Goal: Browse casually: Explore the website without a specific task or goal

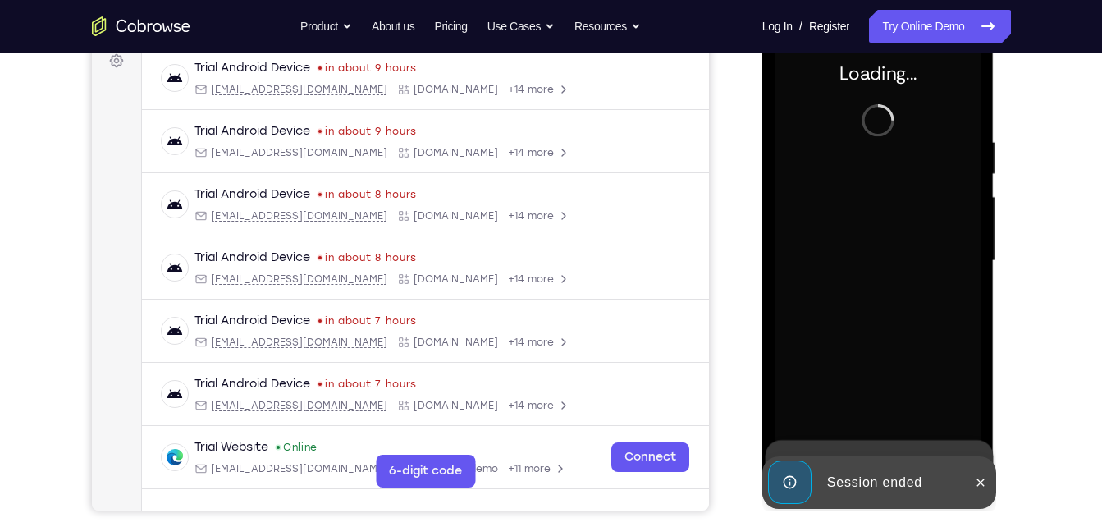
scroll to position [213, 0]
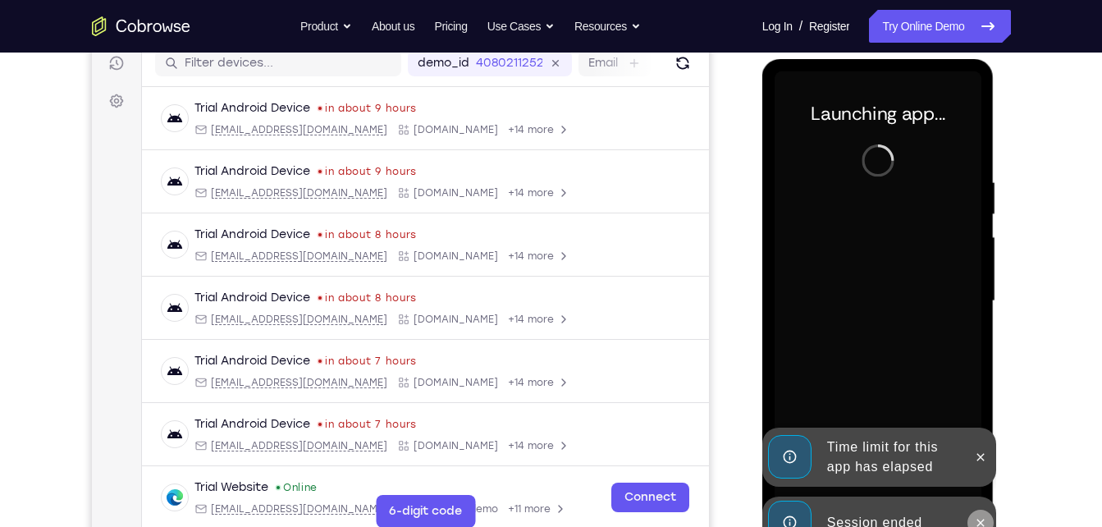
click at [979, 519] on icon at bounding box center [980, 522] width 13 height 13
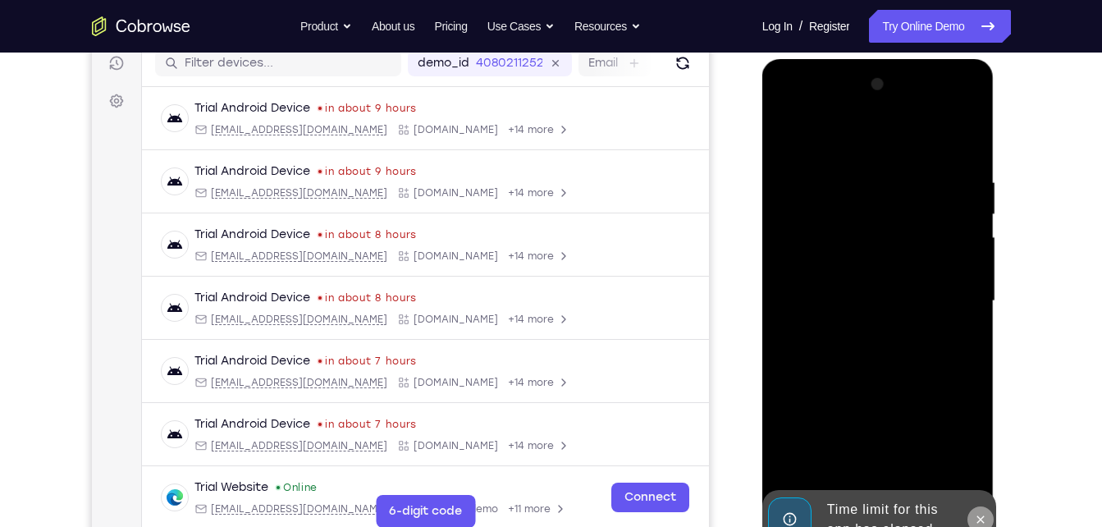
click at [977, 514] on icon at bounding box center [980, 519] width 13 height 13
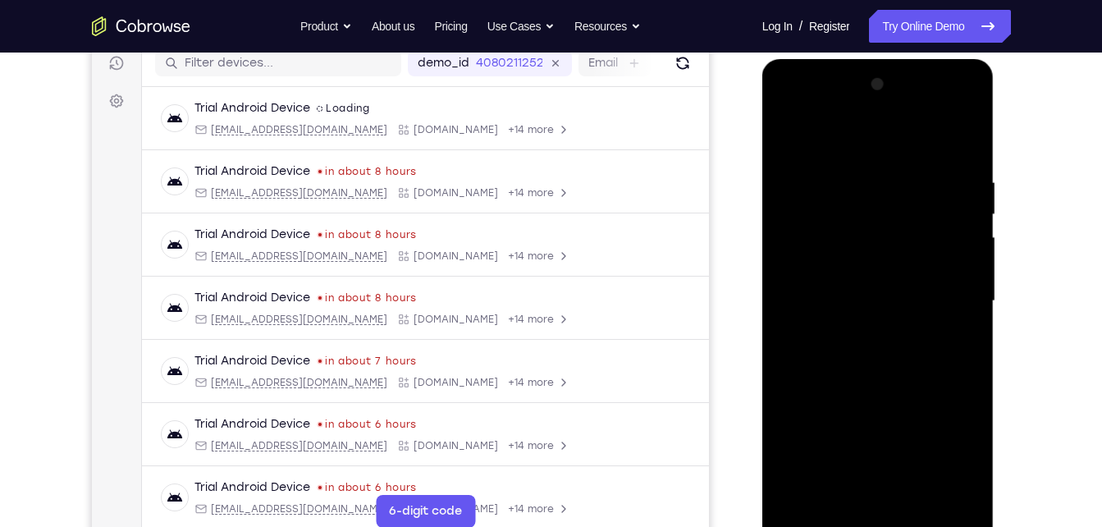
click at [888, 523] on div at bounding box center [878, 301] width 207 height 460
click at [943, 444] on div at bounding box center [878, 301] width 207 height 460
click at [838, 144] on div at bounding box center [878, 301] width 207 height 460
click at [952, 290] on div at bounding box center [878, 301] width 207 height 460
click at [855, 326] on div at bounding box center [878, 301] width 207 height 460
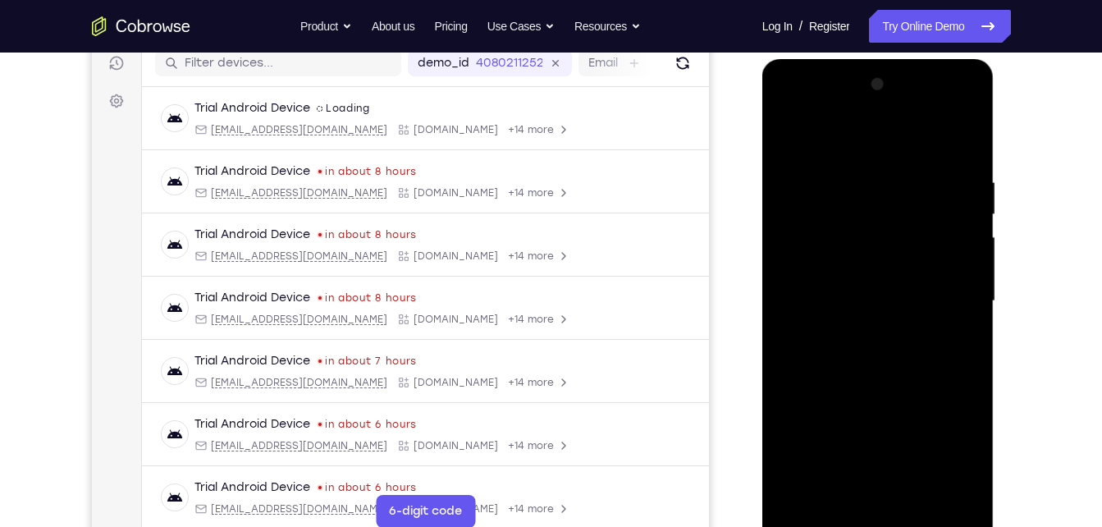
click at [867, 281] on div at bounding box center [878, 301] width 207 height 460
click at [835, 268] on div at bounding box center [878, 301] width 207 height 460
click at [825, 301] on div at bounding box center [878, 301] width 207 height 460
click at [833, 364] on div at bounding box center [878, 301] width 207 height 460
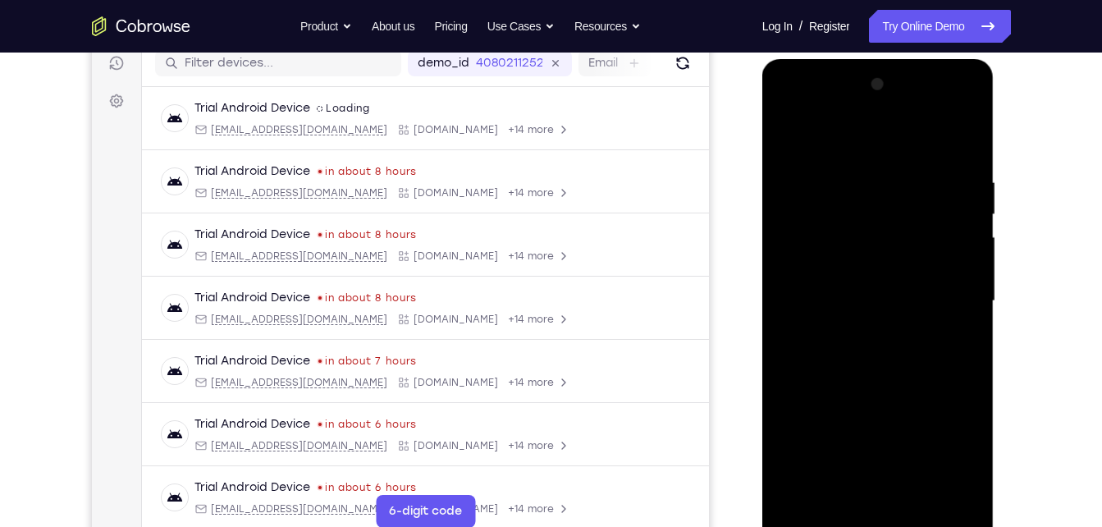
click at [833, 364] on div at bounding box center [878, 301] width 207 height 460
click at [869, 362] on div at bounding box center [878, 301] width 207 height 460
click at [918, 492] on div at bounding box center [878, 301] width 207 height 460
click at [873, 395] on div at bounding box center [878, 301] width 207 height 460
click at [876, 275] on div at bounding box center [878, 301] width 207 height 460
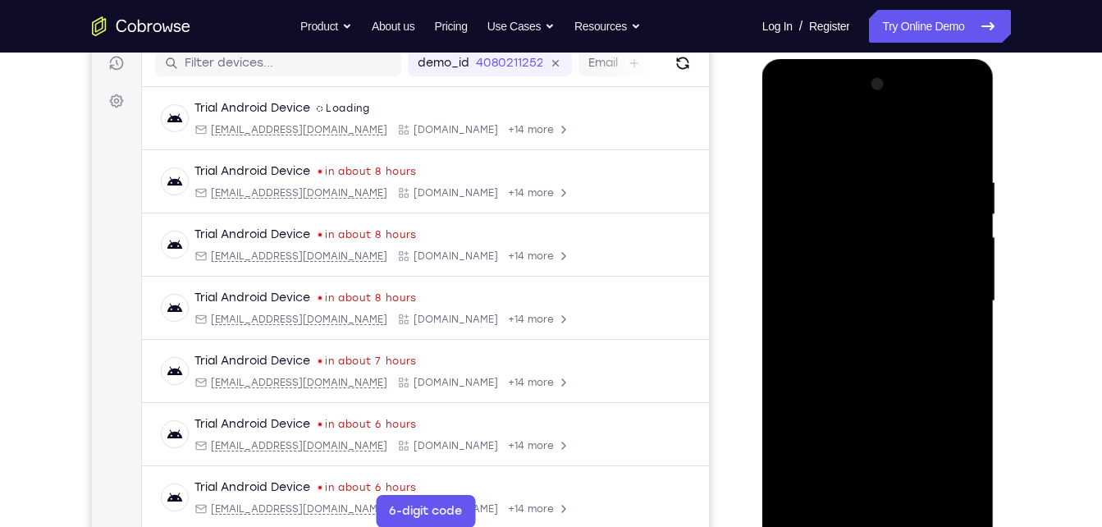
click at [838, 132] on div at bounding box center [878, 301] width 207 height 460
click at [949, 318] on div at bounding box center [878, 301] width 207 height 460
click at [790, 130] on div at bounding box center [878, 301] width 207 height 460
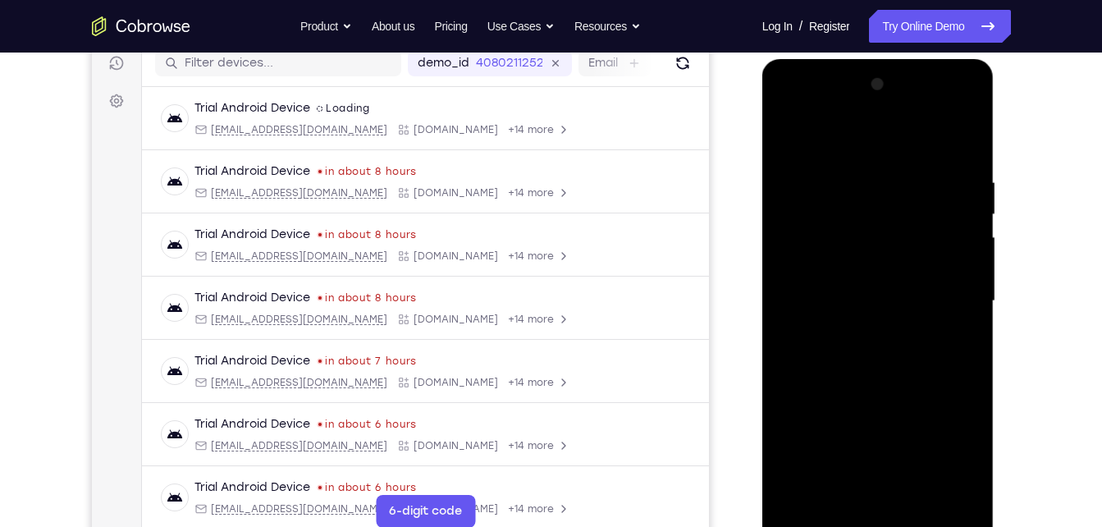
click at [958, 250] on div at bounding box center [878, 301] width 207 height 460
click at [789, 112] on div at bounding box center [878, 301] width 207 height 460
click at [848, 251] on div at bounding box center [878, 301] width 207 height 460
click at [856, 313] on div at bounding box center [878, 301] width 207 height 460
click at [849, 286] on div at bounding box center [878, 301] width 207 height 460
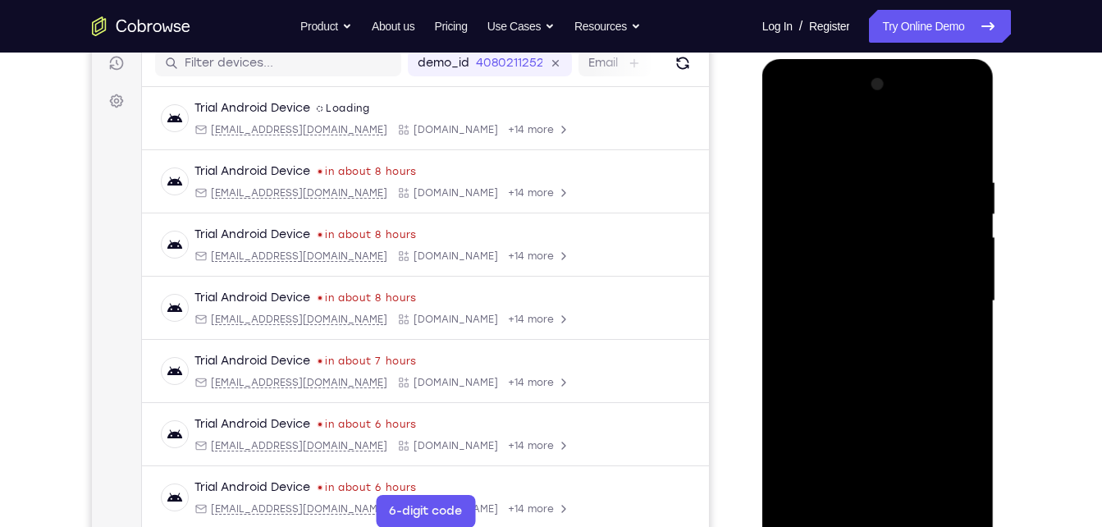
click at [835, 311] on div at bounding box center [878, 301] width 207 height 460
drag, startPoint x: 831, startPoint y: 354, endPoint x: 851, endPoint y: 274, distance: 82.8
click at [851, 274] on div at bounding box center [878, 301] width 207 height 460
click at [869, 486] on div at bounding box center [878, 301] width 207 height 460
click at [815, 367] on div at bounding box center [878, 301] width 207 height 460
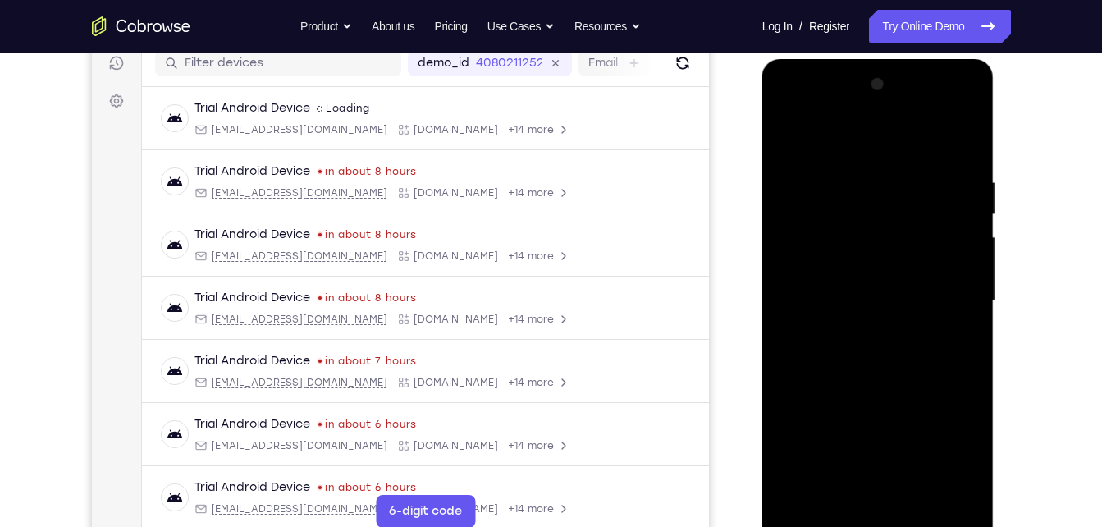
drag, startPoint x: 833, startPoint y: 425, endPoint x: 866, endPoint y: 332, distance: 99.1
click at [866, 332] on div at bounding box center [878, 301] width 207 height 460
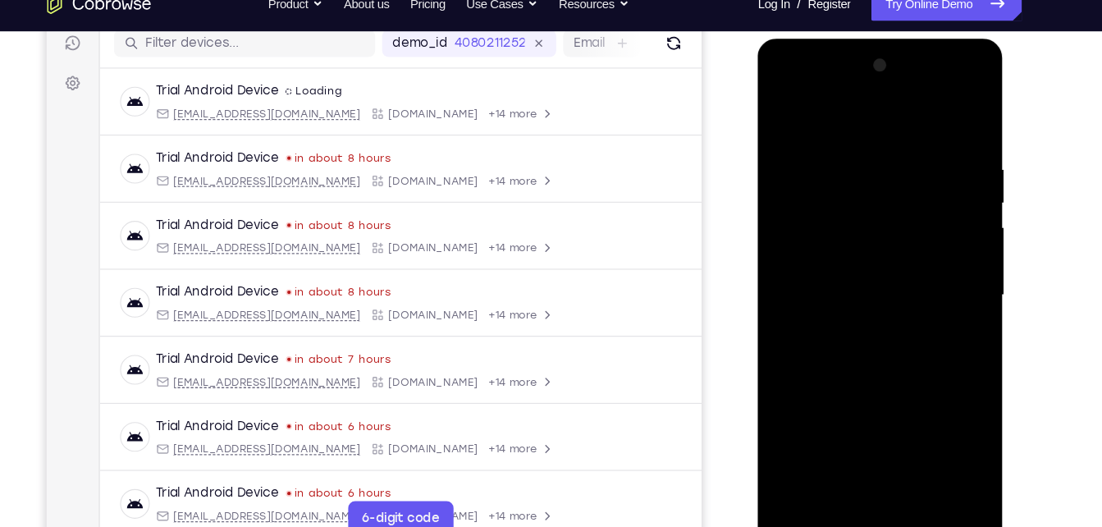
drag, startPoint x: 832, startPoint y: 376, endPoint x: 885, endPoint y: 189, distance: 194.3
click at [885, 189] on div at bounding box center [873, 280] width 207 height 460
drag, startPoint x: 885, startPoint y: 189, endPoint x: 880, endPoint y: 442, distance: 253.6
click at [880, 442] on div at bounding box center [873, 280] width 207 height 460
click at [926, 134] on div at bounding box center [873, 280] width 207 height 460
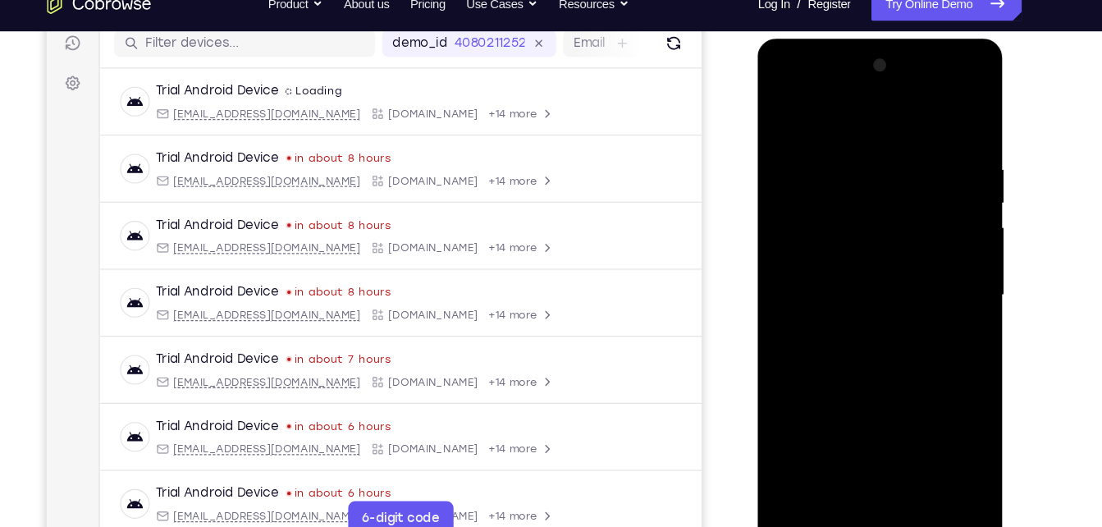
click at [864, 212] on div at bounding box center [873, 280] width 207 height 460
click at [868, 317] on div at bounding box center [873, 280] width 207 height 460
click at [875, 247] on div at bounding box center [873, 280] width 207 height 460
click at [869, 263] on div at bounding box center [873, 280] width 207 height 460
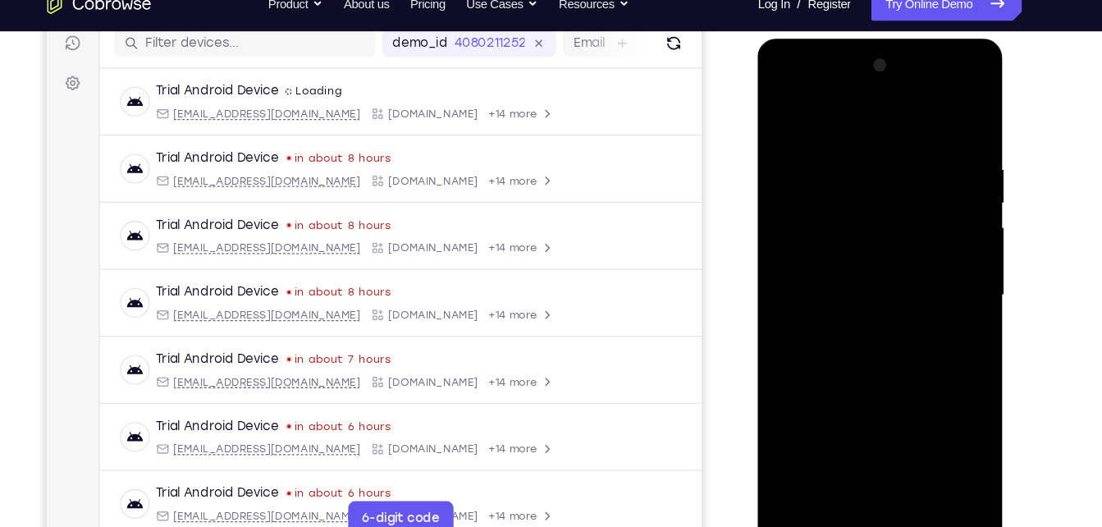
click at [776, 117] on div at bounding box center [873, 280] width 207 height 460
click at [931, 119] on div at bounding box center [873, 280] width 207 height 460
click at [780, 120] on div at bounding box center [873, 280] width 207 height 460
click at [778, 91] on div at bounding box center [873, 280] width 207 height 460
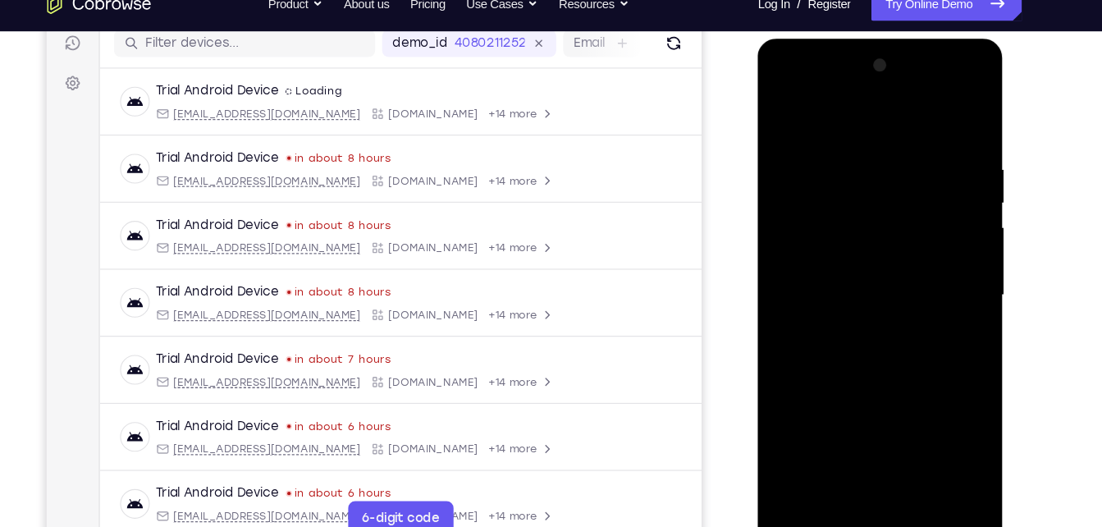
click at [802, 231] on div at bounding box center [873, 280] width 207 height 460
drag, startPoint x: 897, startPoint y: 351, endPoint x: 922, endPoint y: 258, distance: 95.9
click at [922, 258] on div at bounding box center [873, 280] width 207 height 460
click at [917, 469] on div at bounding box center [873, 280] width 207 height 460
drag, startPoint x: 850, startPoint y: 343, endPoint x: 859, endPoint y: 287, distance: 56.5
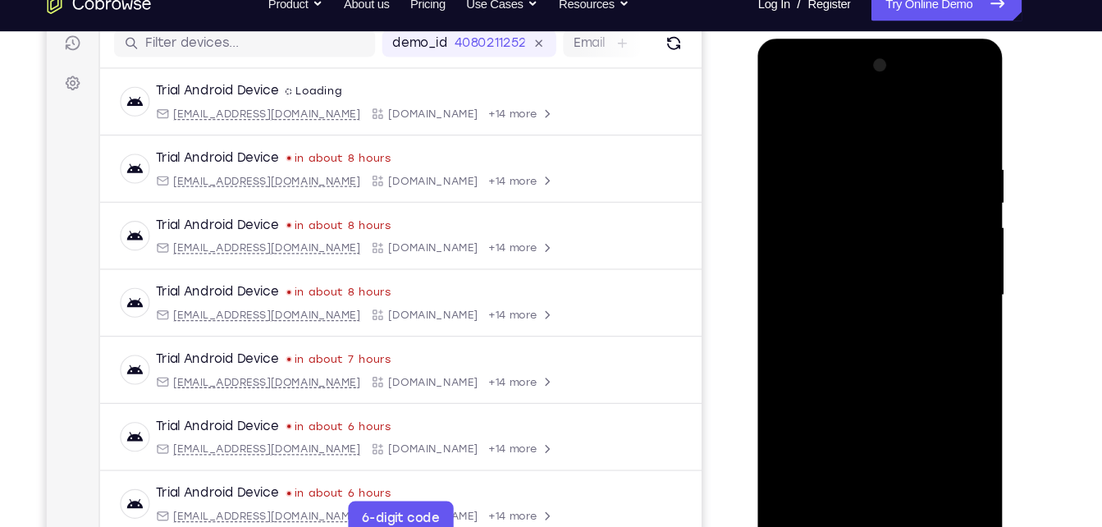
click at [859, 287] on div at bounding box center [873, 280] width 207 height 460
drag, startPoint x: 860, startPoint y: 350, endPoint x: 885, endPoint y: 252, distance: 100.7
click at [885, 252] on div at bounding box center [873, 280] width 207 height 460
drag, startPoint x: 871, startPoint y: 418, endPoint x: 907, endPoint y: 272, distance: 150.5
click at [907, 272] on div at bounding box center [873, 280] width 207 height 460
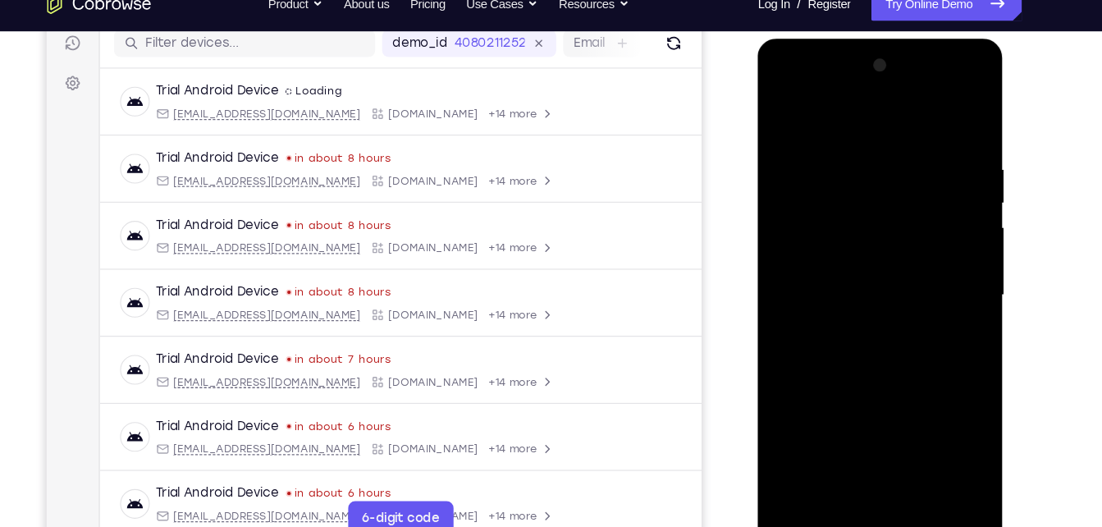
drag, startPoint x: 852, startPoint y: 417, endPoint x: 895, endPoint y: 268, distance: 154.8
click at [895, 268] on div at bounding box center [873, 280] width 207 height 460
drag, startPoint x: 844, startPoint y: 432, endPoint x: 896, endPoint y: 300, distance: 141.1
click at [896, 300] on div at bounding box center [873, 280] width 207 height 460
drag, startPoint x: 847, startPoint y: 439, endPoint x: 869, endPoint y: 368, distance: 74.8
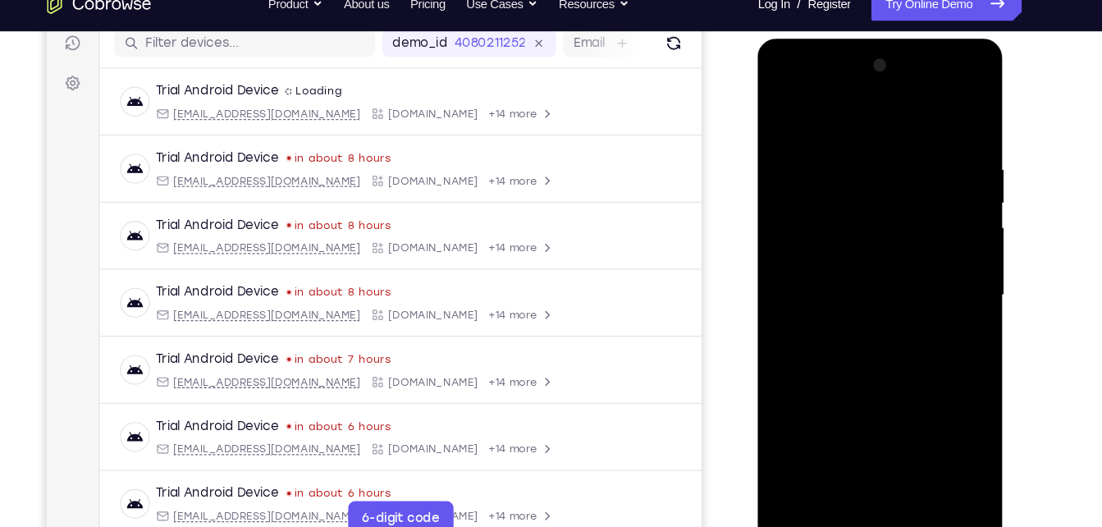
click at [869, 368] on div at bounding box center [873, 280] width 207 height 460
drag, startPoint x: 850, startPoint y: 473, endPoint x: 891, endPoint y: 255, distance: 222.1
click at [891, 255] on div at bounding box center [873, 280] width 207 height 460
drag, startPoint x: 836, startPoint y: 410, endPoint x: 877, endPoint y: 281, distance: 135.2
click at [877, 281] on div at bounding box center [873, 280] width 207 height 460
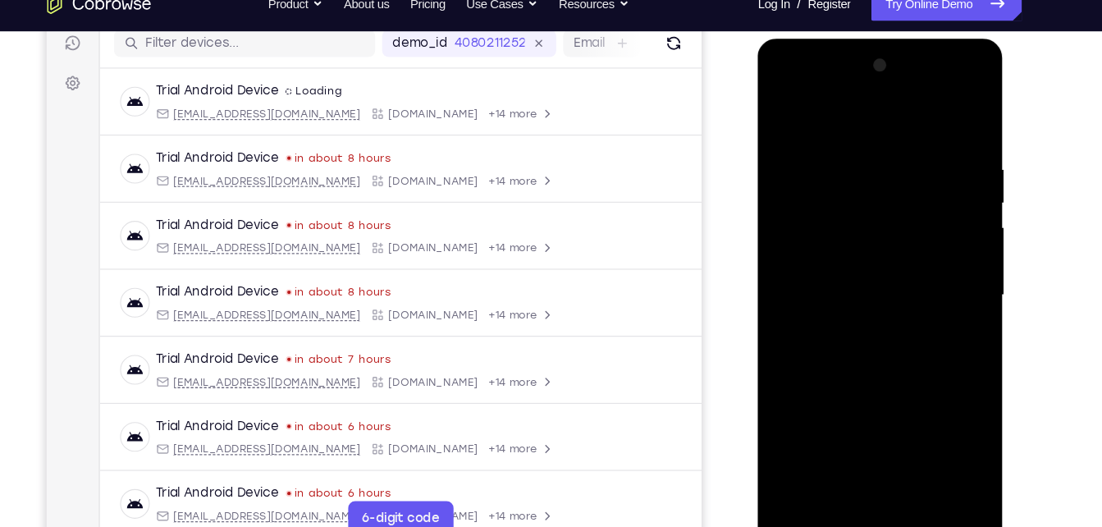
click at [852, 242] on div at bounding box center [873, 280] width 207 height 460
click at [839, 113] on div at bounding box center [873, 280] width 207 height 460
drag, startPoint x: 823, startPoint y: 227, endPoint x: 831, endPoint y: 388, distance: 161.0
click at [831, 388] on div at bounding box center [873, 280] width 207 height 460
drag, startPoint x: 803, startPoint y: 392, endPoint x: 819, endPoint y: 237, distance: 156.0
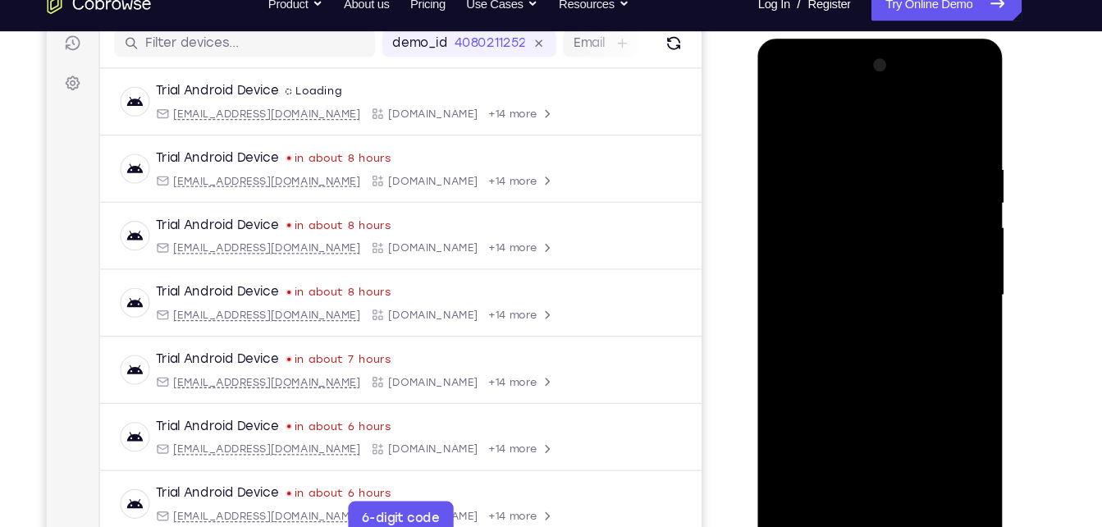
click at [819, 237] on div at bounding box center [873, 280] width 207 height 460
click at [967, 363] on div at bounding box center [873, 280] width 207 height 460
click at [780, 117] on div at bounding box center [873, 280] width 207 height 460
click at [781, 120] on div at bounding box center [873, 280] width 207 height 460
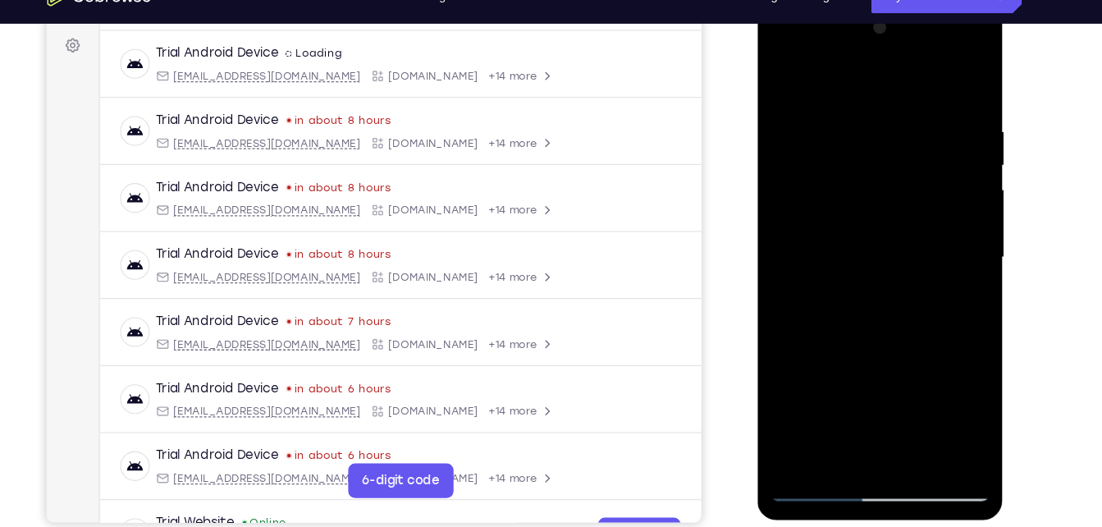
scroll to position [242, 0]
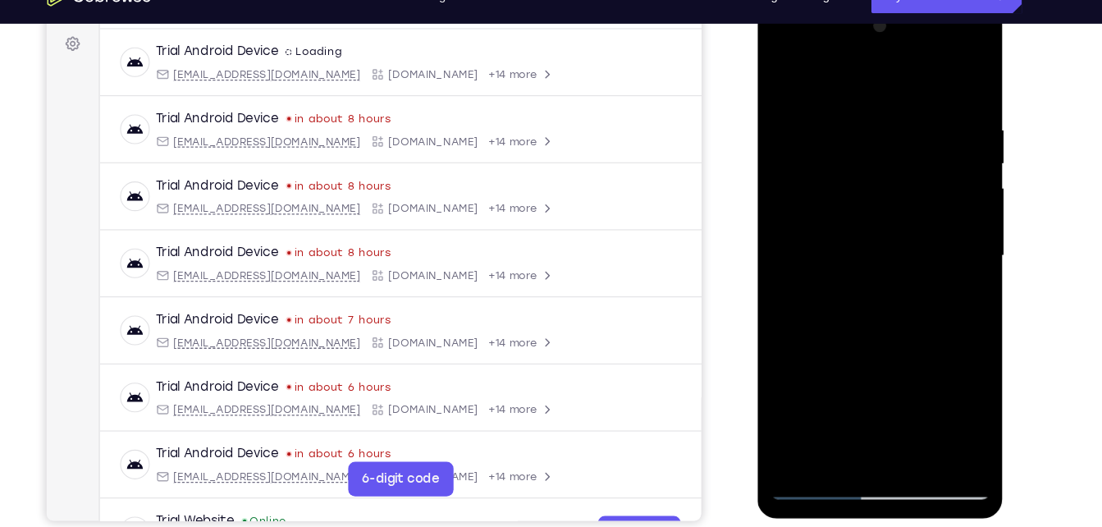
click at [815, 459] on div at bounding box center [873, 242] width 207 height 460
click at [807, 455] on div at bounding box center [873, 242] width 207 height 460
click at [946, 441] on div at bounding box center [873, 242] width 207 height 460
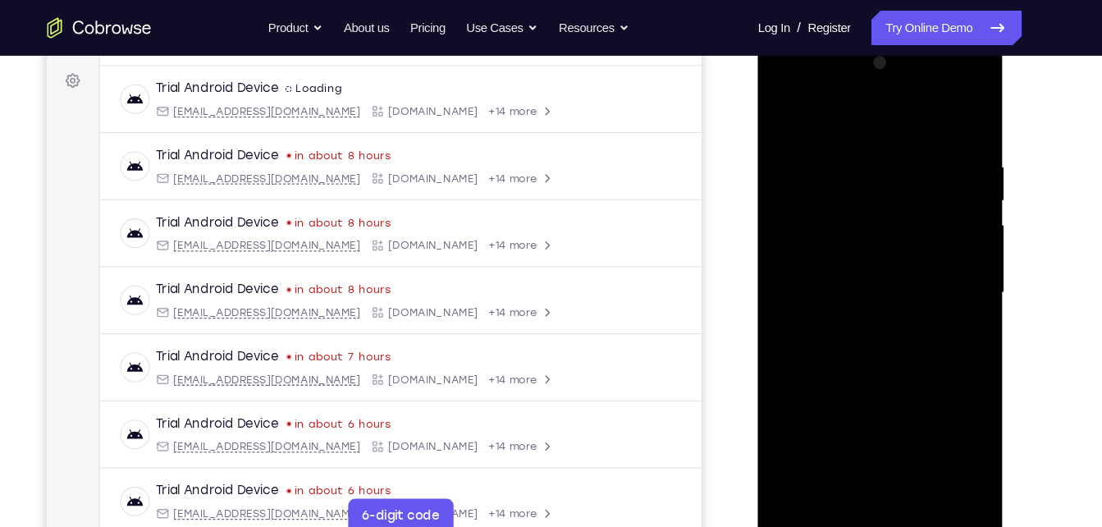
scroll to position [236, 0]
drag, startPoint x: 844, startPoint y: 359, endPoint x: 854, endPoint y: 168, distance: 191.5
click at [854, 168] on div at bounding box center [873, 279] width 207 height 460
click at [794, 478] on div at bounding box center [873, 279] width 207 height 460
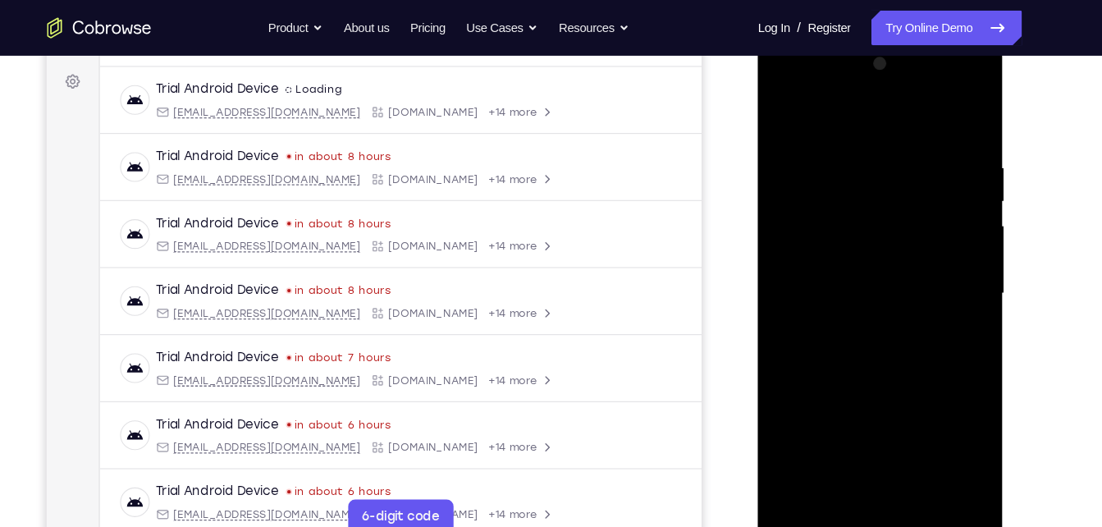
click at [839, 474] on div at bounding box center [873, 279] width 207 height 460
click at [830, 117] on div at bounding box center [873, 279] width 207 height 460
drag, startPoint x: 878, startPoint y: 258, endPoint x: 880, endPoint y: 226, distance: 31.2
click at [880, 226] on div at bounding box center [873, 279] width 207 height 460
drag, startPoint x: 852, startPoint y: 282, endPoint x: 869, endPoint y: 231, distance: 53.7
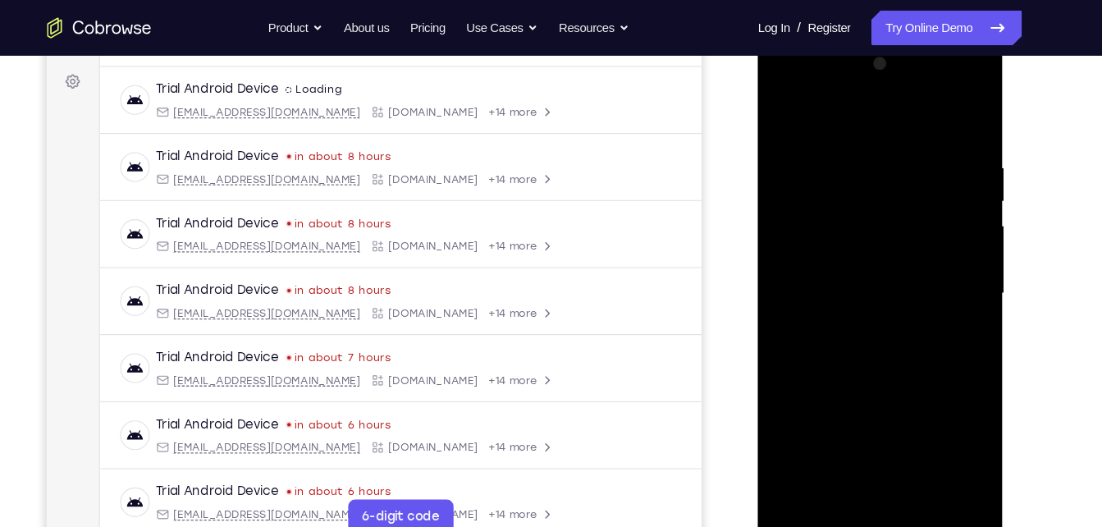
click at [869, 231] on div at bounding box center [873, 279] width 207 height 460
click at [844, 172] on div at bounding box center [873, 279] width 207 height 460
click at [779, 108] on div at bounding box center [873, 279] width 207 height 460
click at [824, 259] on div at bounding box center [873, 279] width 207 height 460
click at [782, 115] on div at bounding box center [873, 279] width 207 height 460
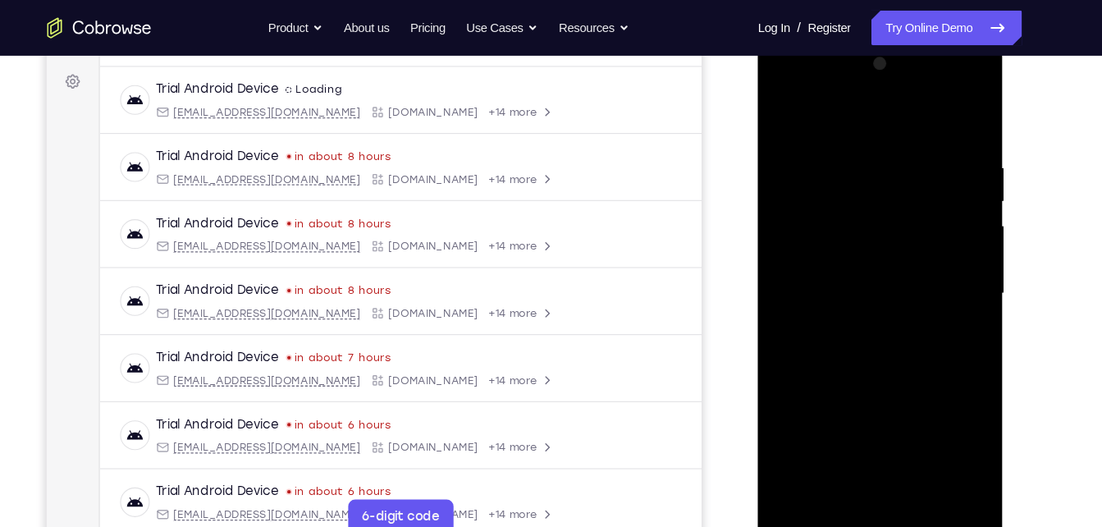
click at [850, 222] on div at bounding box center [873, 279] width 207 height 460
click at [789, 112] on div at bounding box center [873, 279] width 207 height 460
drag, startPoint x: 845, startPoint y: 152, endPoint x: 853, endPoint y: 312, distance: 160.2
click at [853, 312] on div at bounding box center [873, 279] width 207 height 460
click at [946, 114] on div at bounding box center [873, 279] width 207 height 460
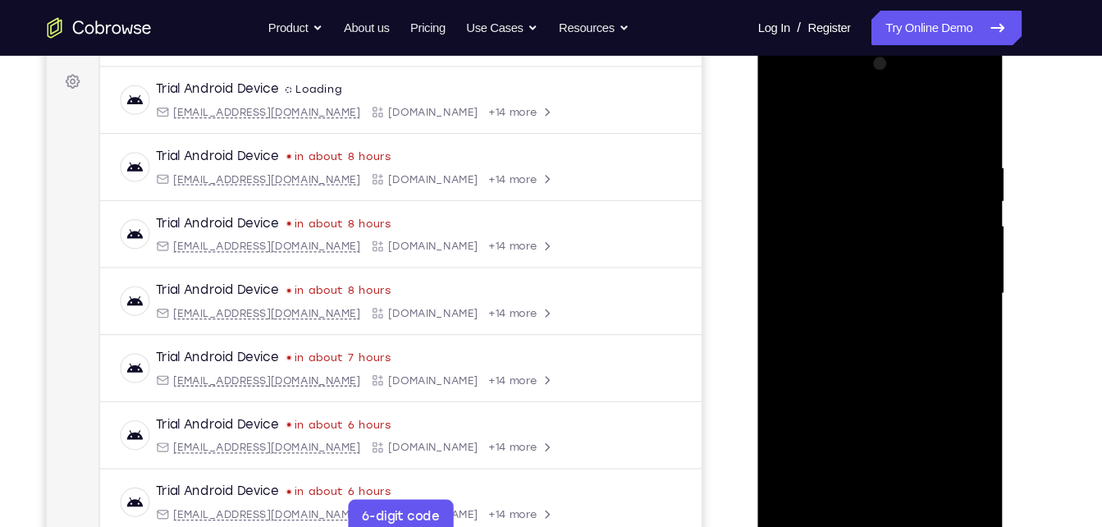
click at [791, 478] on div at bounding box center [873, 279] width 207 height 460
click at [909, 468] on div at bounding box center [873, 279] width 207 height 460
click at [815, 494] on div at bounding box center [873, 279] width 207 height 460
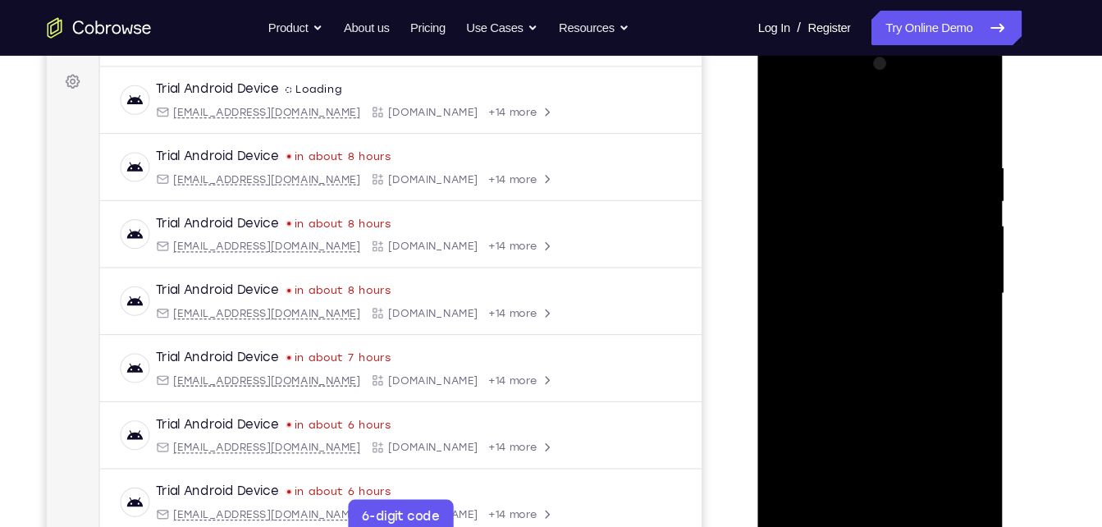
click at [815, 494] on div at bounding box center [873, 279] width 207 height 460
drag, startPoint x: 957, startPoint y: 146, endPoint x: 823, endPoint y: 174, distance: 136.6
click at [823, 174] on div at bounding box center [873, 279] width 207 height 460
drag, startPoint x: 927, startPoint y: 164, endPoint x: 771, endPoint y: 167, distance: 156.8
click at [771, 167] on div at bounding box center [873, 279] width 207 height 460
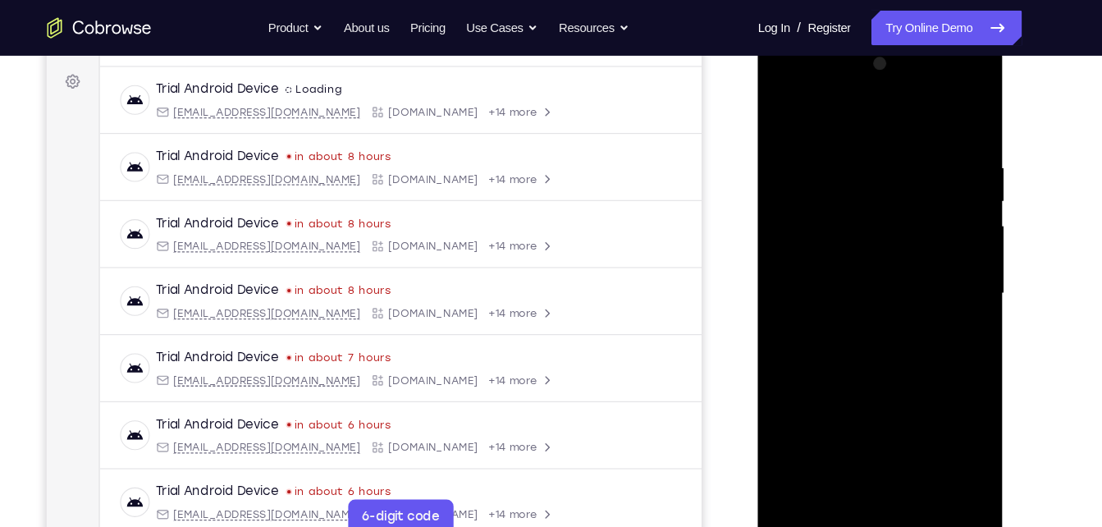
drag, startPoint x: 946, startPoint y: 158, endPoint x: 804, endPoint y: 163, distance: 142.0
click at [804, 163] on div at bounding box center [873, 279] width 207 height 460
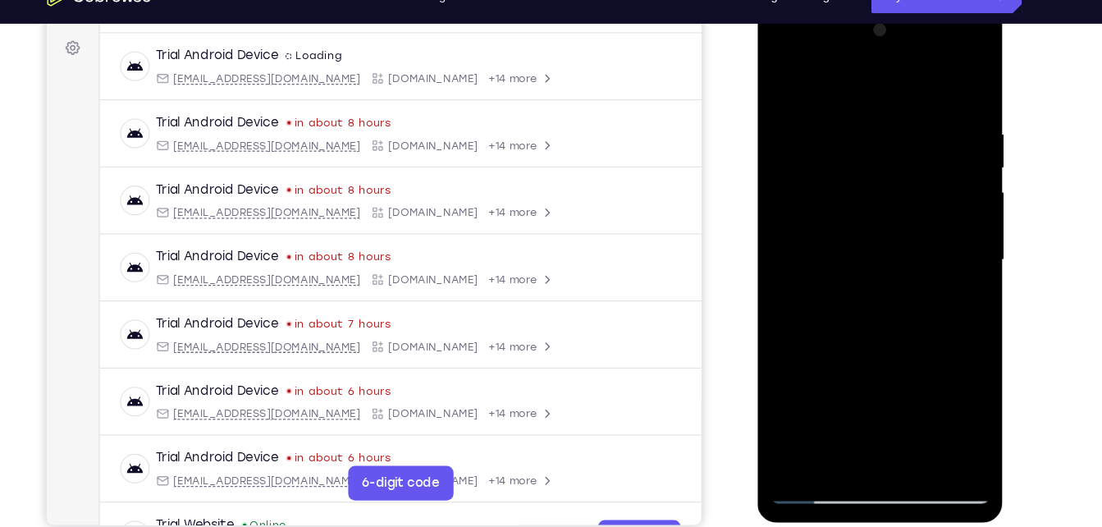
scroll to position [239, 0]
click at [913, 434] on div at bounding box center [873, 245] width 207 height 460
drag, startPoint x: 862, startPoint y: 425, endPoint x: 919, endPoint y: 249, distance: 184.8
click at [919, 249] on div at bounding box center [873, 245] width 207 height 460
drag, startPoint x: 919, startPoint y: 249, endPoint x: 914, endPoint y: 444, distance: 194.5
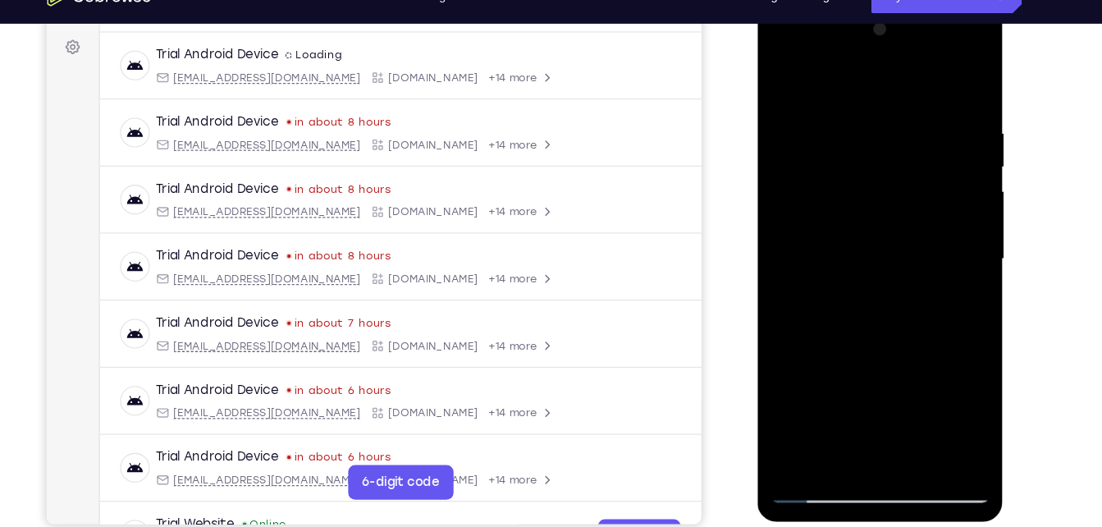
click at [914, 444] on div at bounding box center [873, 245] width 207 height 460
click at [780, 75] on div at bounding box center [873, 245] width 207 height 460
click at [861, 116] on div at bounding box center [873, 245] width 207 height 460
click at [949, 228] on div at bounding box center [873, 245] width 207 height 460
click at [952, 93] on div at bounding box center [873, 245] width 207 height 460
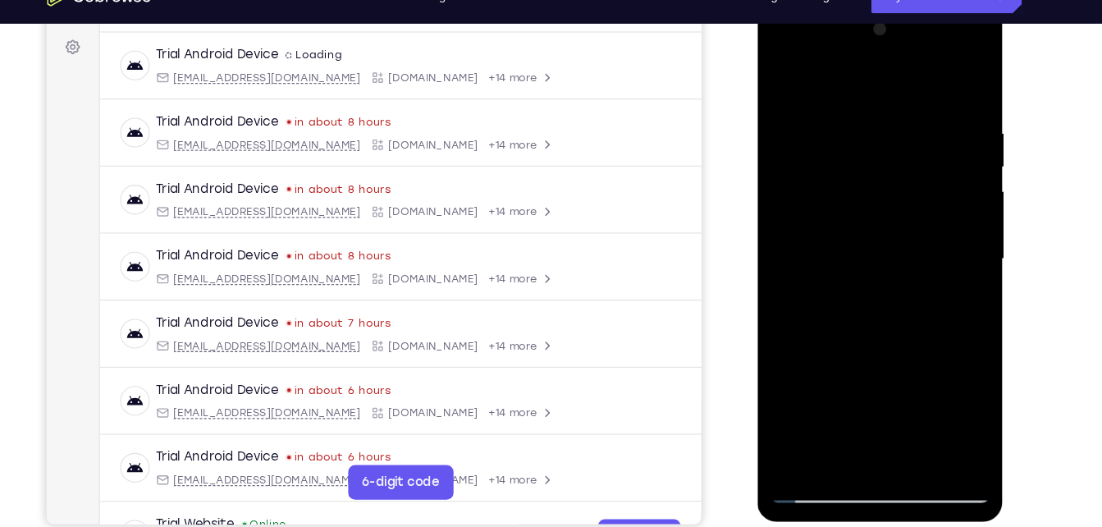
drag, startPoint x: 899, startPoint y: 353, endPoint x: 917, endPoint y: 158, distance: 195.2
click at [917, 158] on div at bounding box center [873, 245] width 207 height 460
drag, startPoint x: 841, startPoint y: 308, endPoint x: 852, endPoint y: 149, distance: 159.6
click at [852, 149] on div at bounding box center [873, 245] width 207 height 460
drag, startPoint x: 897, startPoint y: 341, endPoint x: 915, endPoint y: 228, distance: 113.9
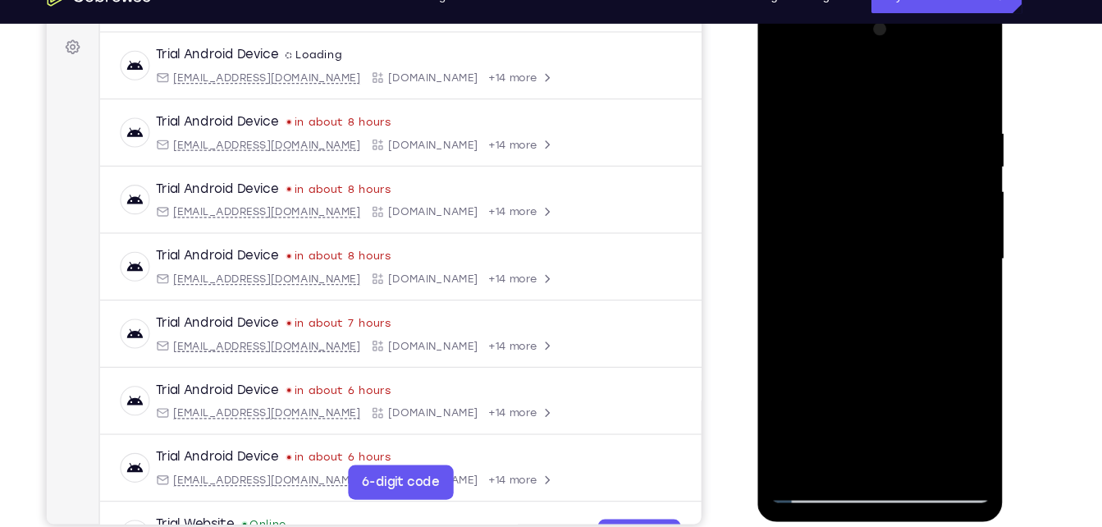
click at [915, 228] on div at bounding box center [873, 245] width 207 height 460
click at [916, 436] on div at bounding box center [873, 245] width 207 height 460
